Goal: Check status: Check status

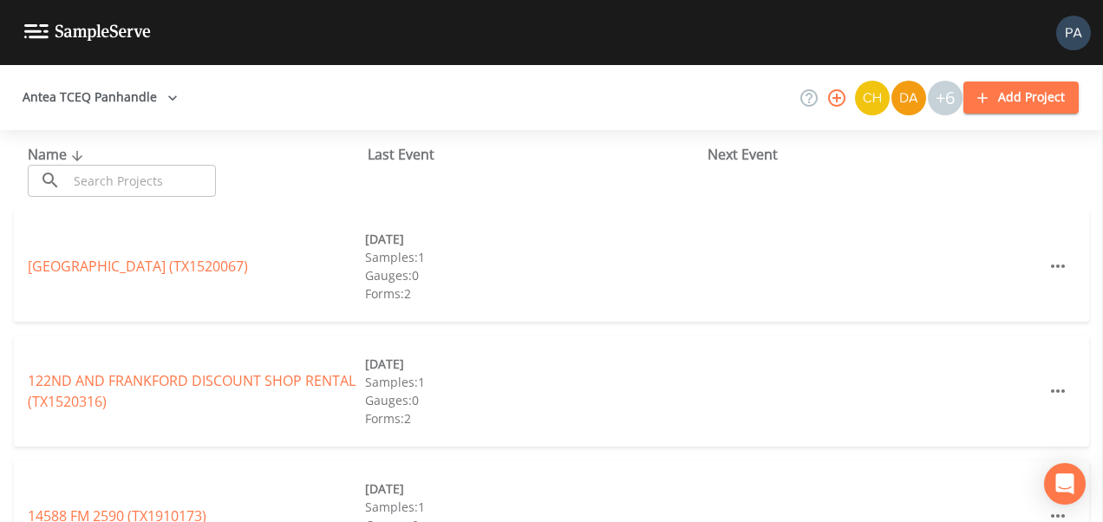
drag, startPoint x: 139, startPoint y: 192, endPoint x: 138, endPoint y: 182, distance: 9.6
click at [139, 190] on input "text" at bounding box center [142, 181] width 148 height 32
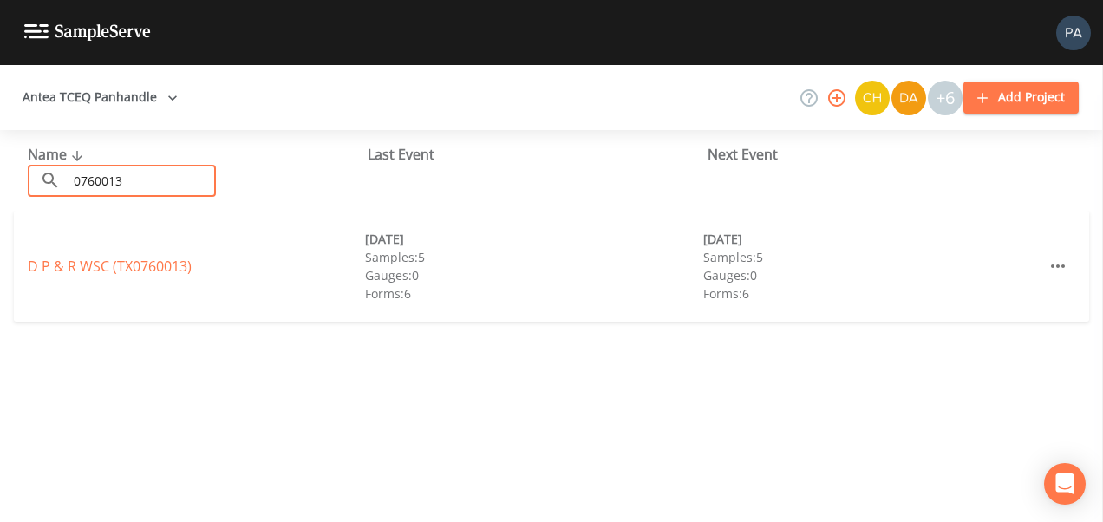
type input "0760013"
click at [134, 254] on div "D P & R WSC (TX0760013) [DATE] Samples: 5 Gauges: 0 Forms: 6 [DATE] Samples: 5 …" at bounding box center [552, 266] width 1076 height 111
click at [120, 265] on link "D P & R WSC (TX0760013)" at bounding box center [110, 266] width 164 height 19
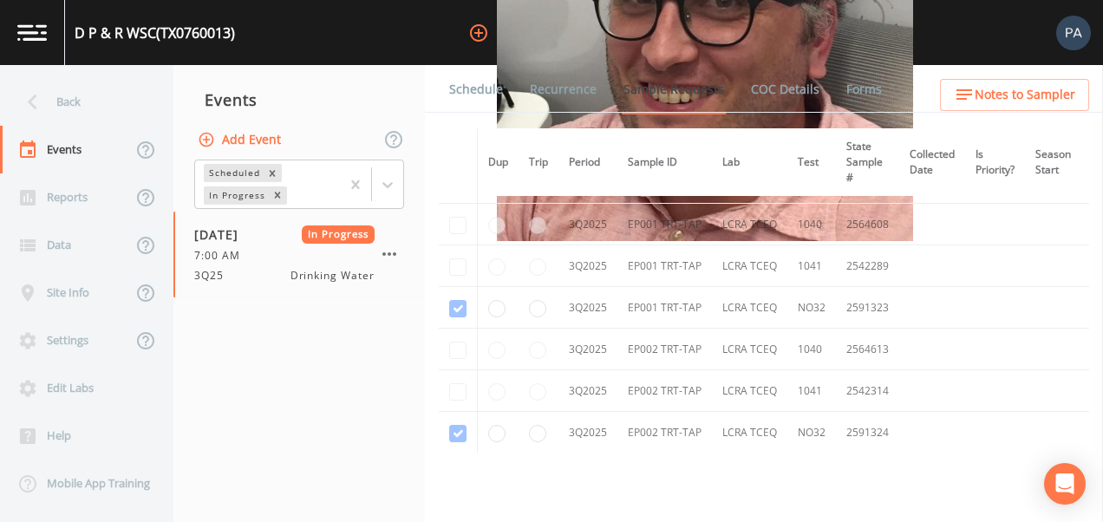
scroll to position [2764, 0]
